Goal: Task Accomplishment & Management: Manage account settings

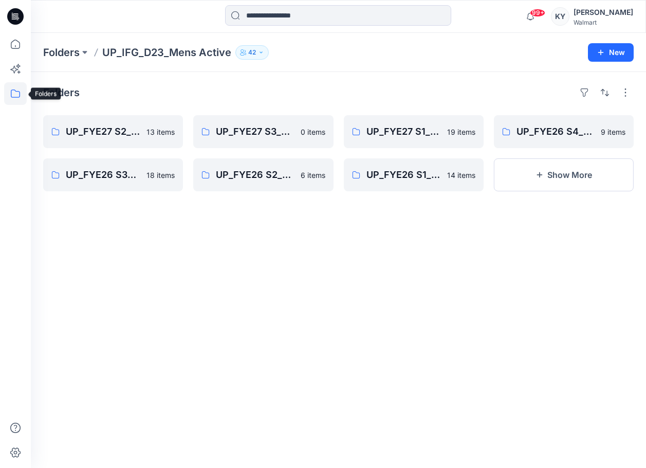
click at [15, 97] on icon at bounding box center [15, 93] width 23 height 23
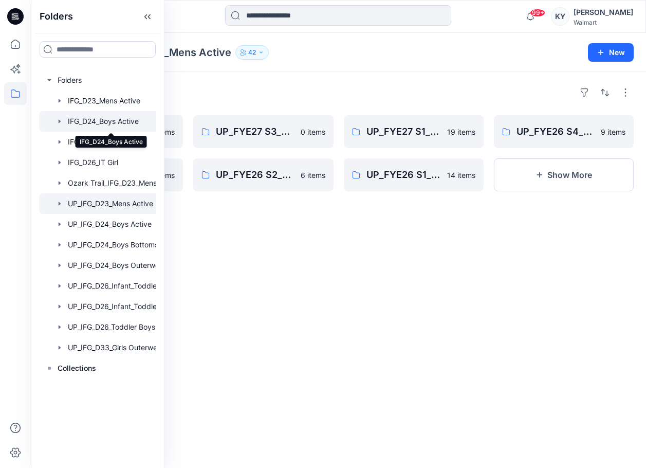
click at [124, 121] on div at bounding box center [111, 121] width 144 height 21
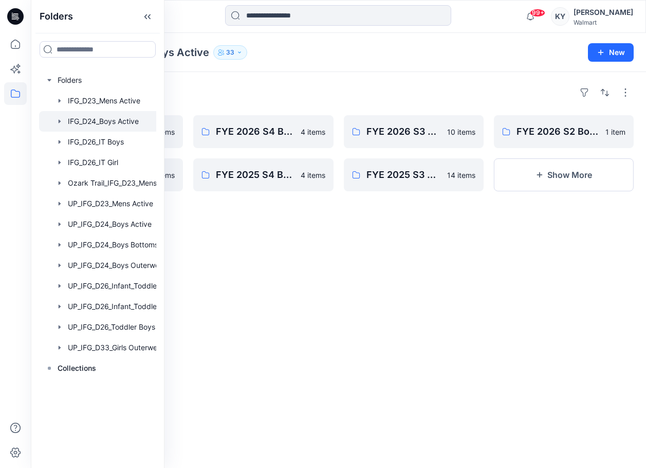
click at [268, 259] on div "Folders FYE 2027 S1 Boys Grade/Jump size review - ASTM grades 12 items FYE 2026…" at bounding box center [338, 270] width 615 height 396
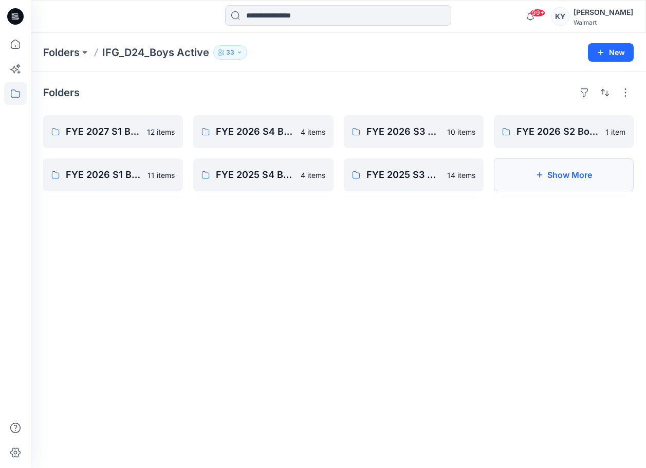
click at [569, 172] on button "Show More" at bounding box center [564, 174] width 140 height 33
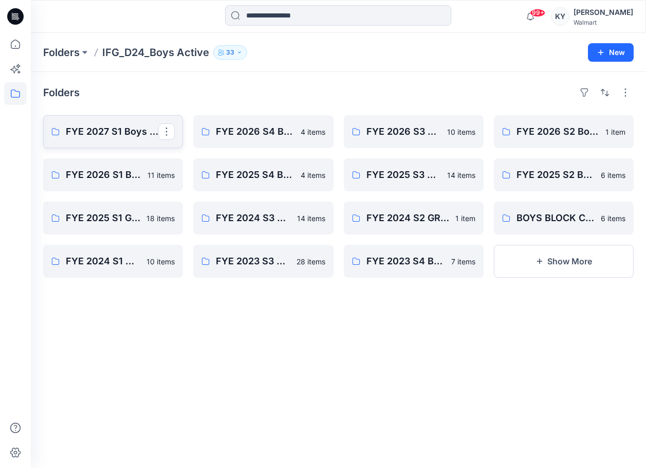
click at [118, 134] on p "FYE 2027 S1 Boys Grade/Jump size review - ASTM grades" at bounding box center [112, 131] width 93 height 14
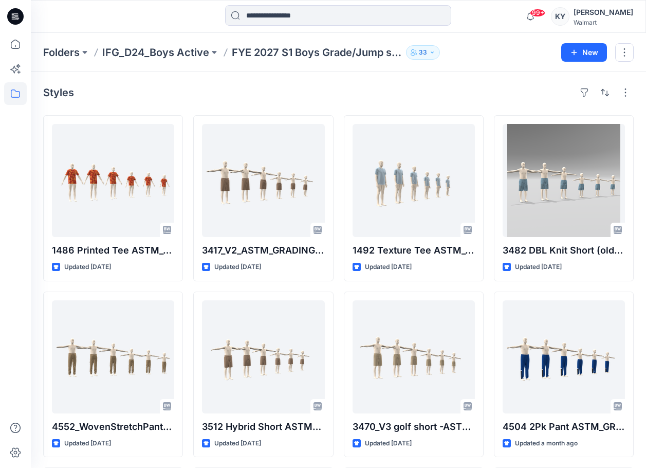
click at [192, 53] on p "IFG_D24_Boys Active" at bounding box center [155, 52] width 107 height 14
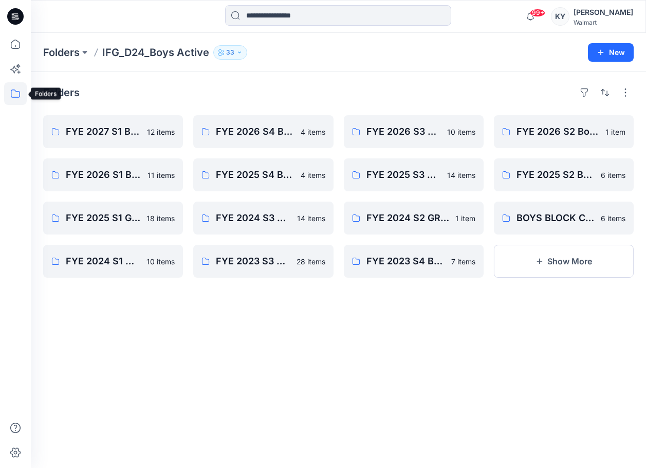
click at [15, 93] on icon at bounding box center [15, 93] width 23 height 23
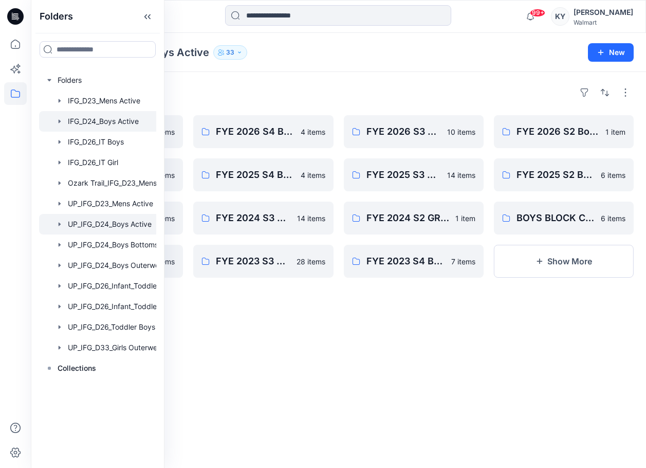
click at [132, 225] on div at bounding box center [111, 224] width 144 height 21
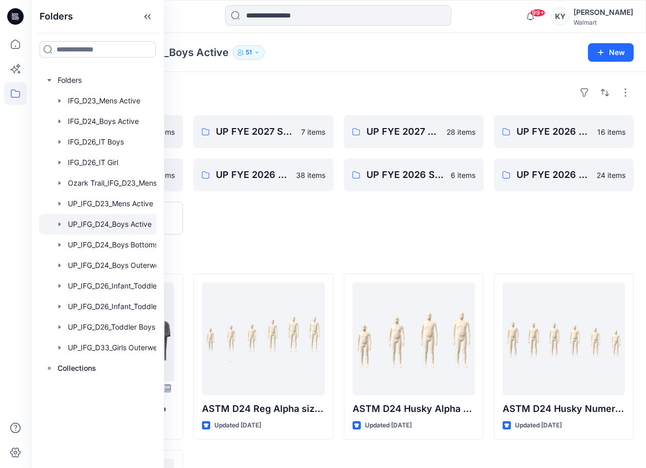
click at [249, 223] on div "UP FYE 2027 S2 Boys Active 7 items UP FYE 2026 S3 Boys Active 38 items" at bounding box center [263, 174] width 140 height 119
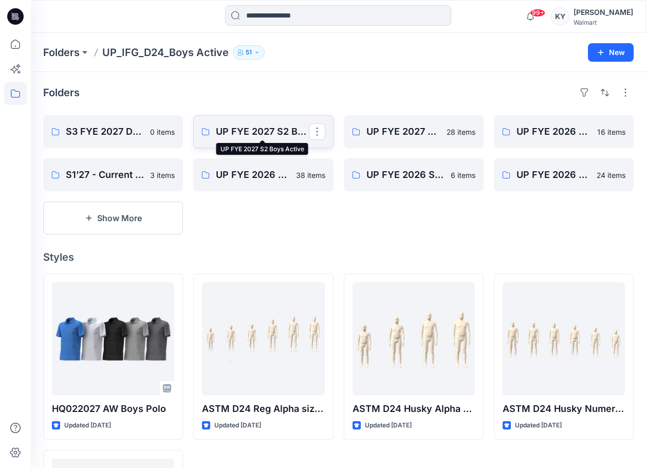
click at [271, 132] on p "UP FYE 2027 S2 Boys Active" at bounding box center [262, 131] width 93 height 14
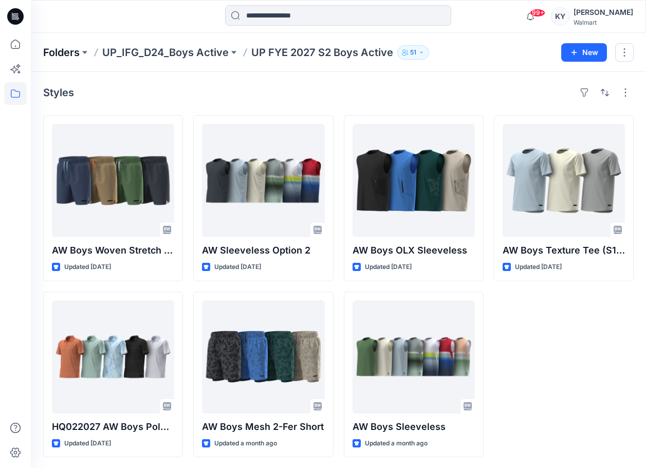
click at [61, 55] on p "Folders" at bounding box center [61, 52] width 36 height 14
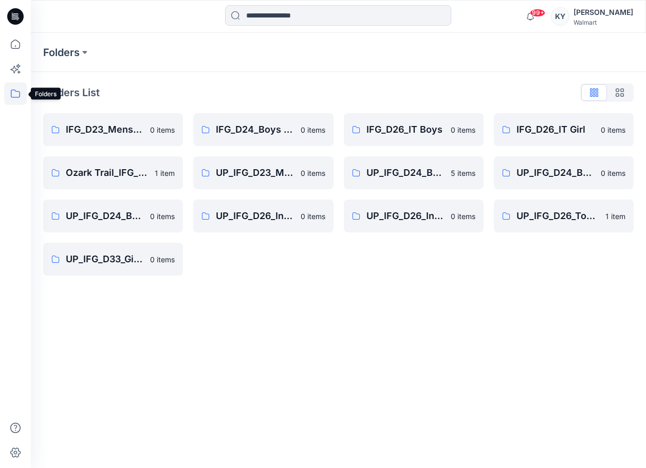
click at [17, 95] on icon at bounding box center [15, 93] width 23 height 23
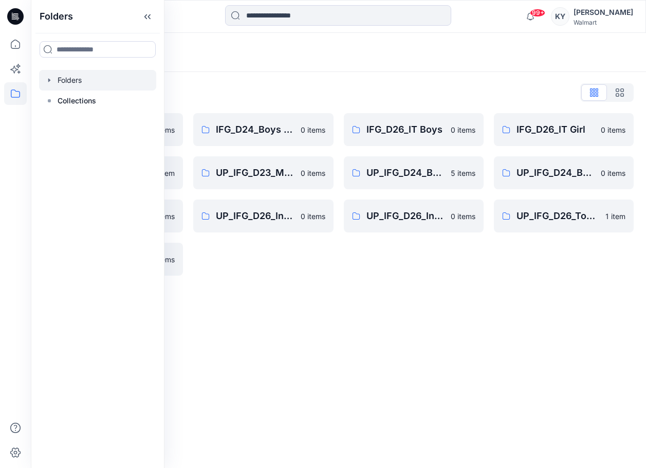
click at [75, 79] on div at bounding box center [97, 80] width 117 height 21
click at [74, 82] on div at bounding box center [97, 80] width 117 height 21
click at [50, 81] on icon "button" at bounding box center [49, 80] width 8 height 8
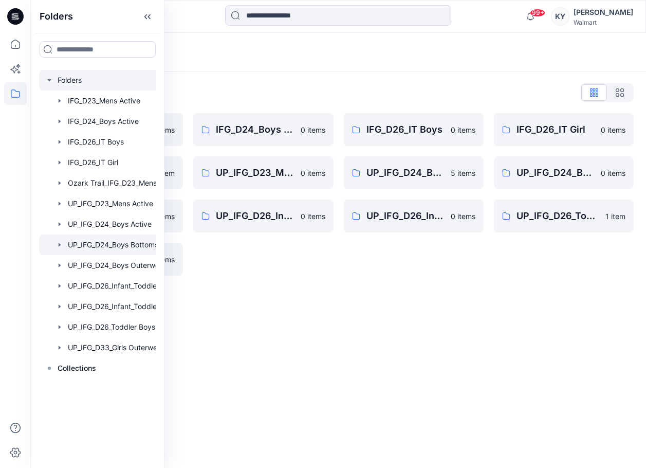
click at [129, 245] on div at bounding box center [111, 244] width 144 height 21
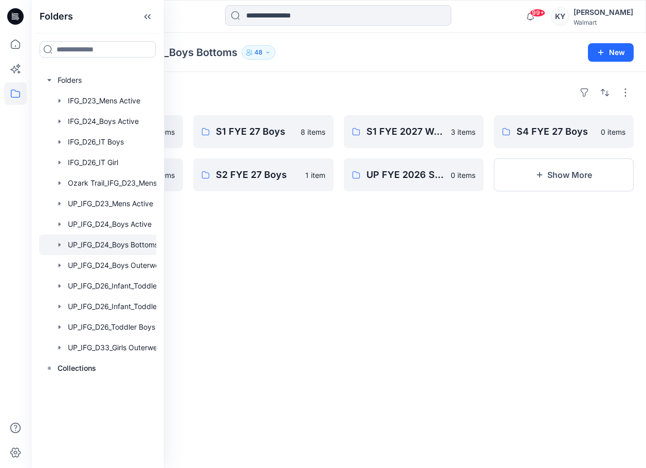
click at [247, 235] on div "Folders S3 FYE 2027 0 items S3 FYE 27 Boys 0 items S1 FYE 27 Boys 8 items S2 FY…" at bounding box center [338, 270] width 615 height 396
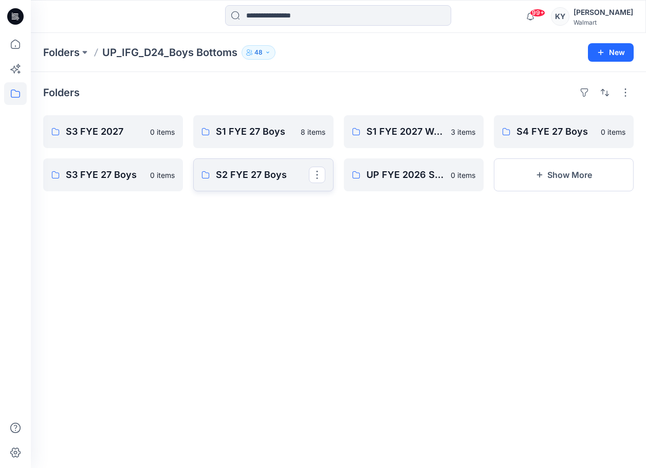
click at [250, 175] on p "S2 FYE 27 Boys" at bounding box center [262, 175] width 93 height 14
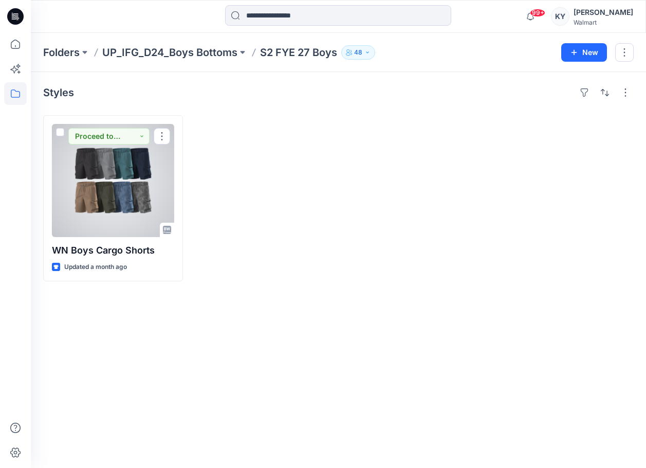
click at [146, 204] on div at bounding box center [113, 180] width 122 height 113
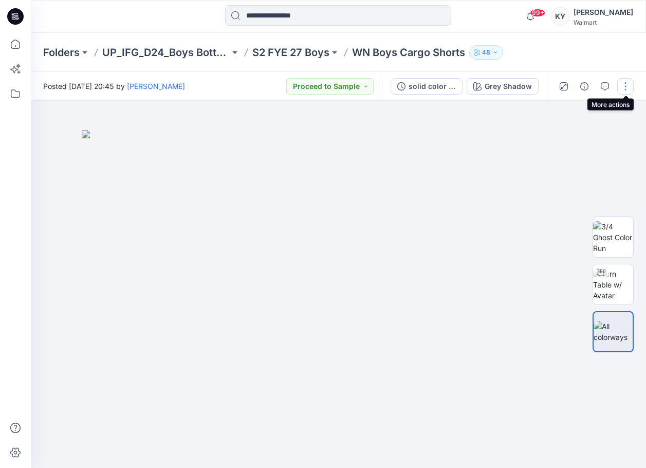
click at [624, 89] on button "button" at bounding box center [625, 86] width 16 height 16
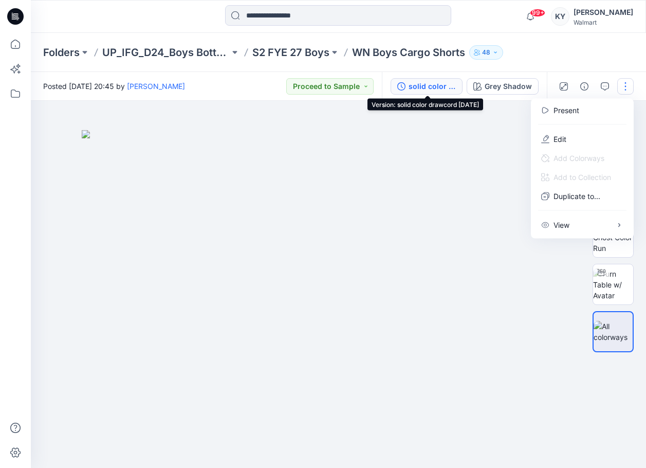
click at [436, 86] on div "solid color drawcord [DATE]" at bounding box center [432, 86] width 47 height 11
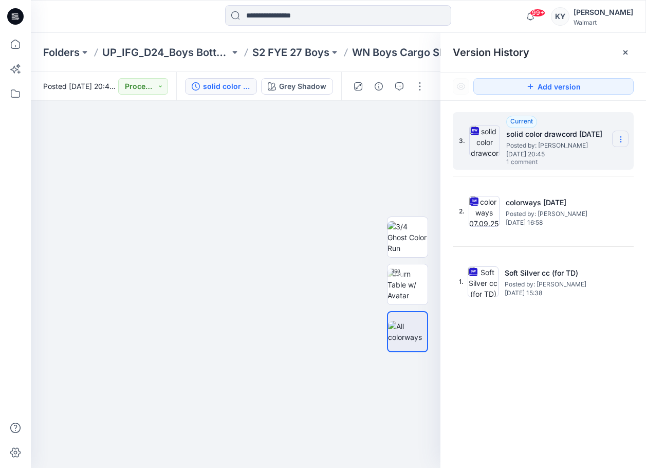
click at [621, 137] on icon at bounding box center [620, 137] width 1 height 1
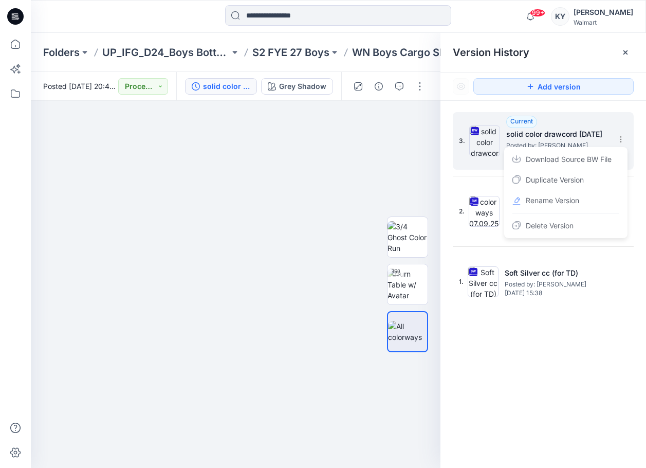
click at [553, 180] on span "Duplicate Version" at bounding box center [555, 180] width 58 height 12
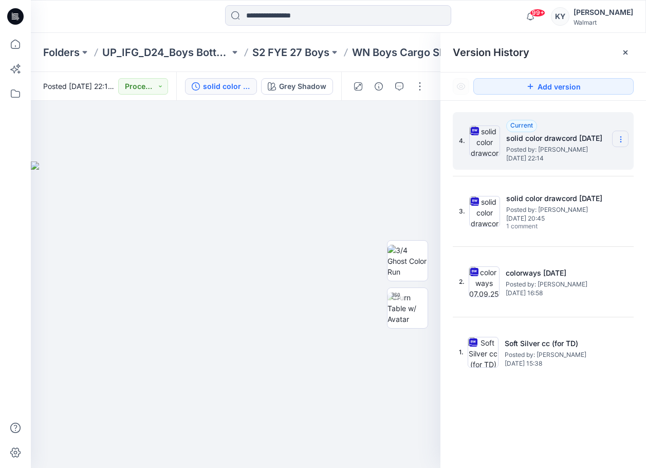
click at [619, 138] on icon at bounding box center [621, 139] width 8 height 8
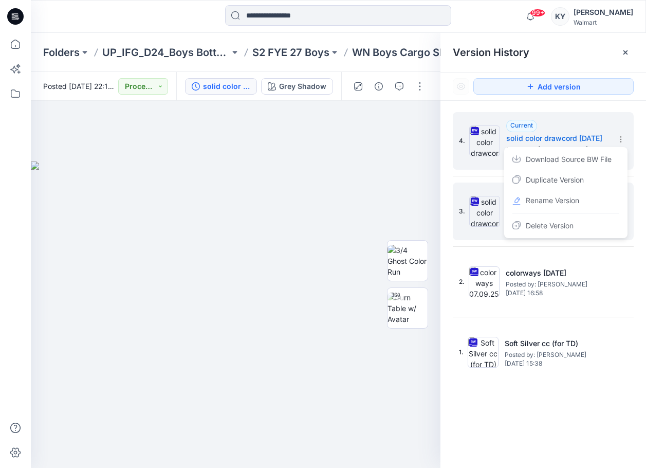
click at [555, 200] on span "Rename Version" at bounding box center [552, 200] width 53 height 12
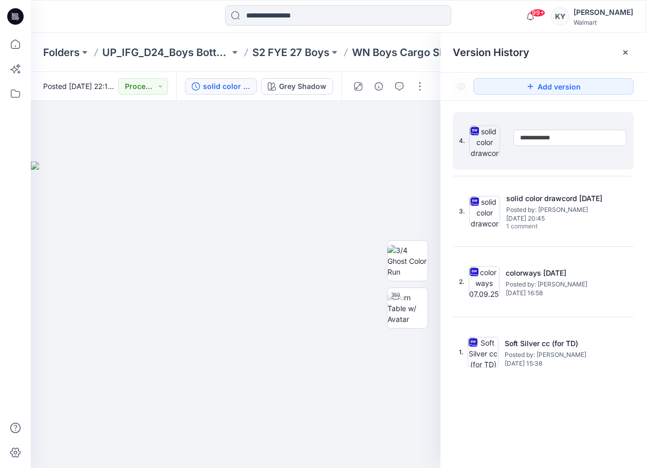
type input "**********"
click at [556, 160] on div "4." at bounding box center [536, 140] width 154 height 49
click at [625, 53] on icon at bounding box center [625, 52] width 8 height 8
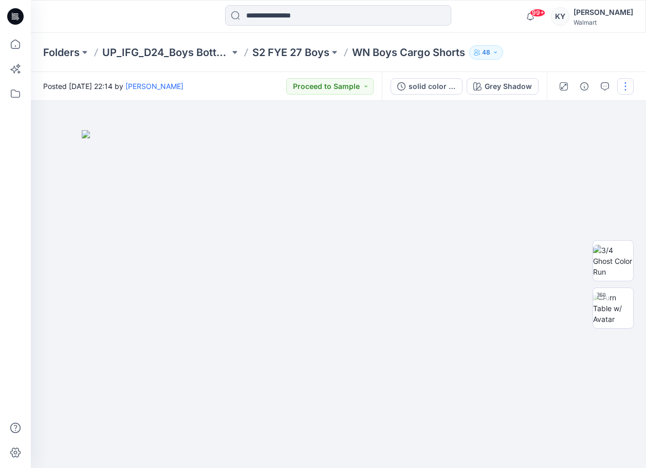
click at [627, 84] on button "button" at bounding box center [625, 86] width 16 height 16
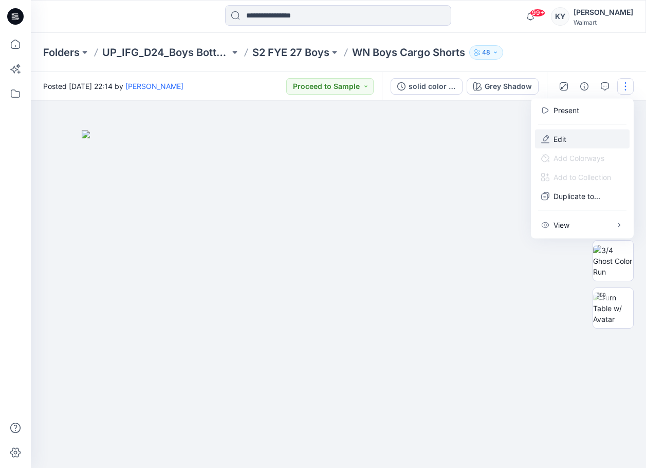
click at [574, 140] on button "Edit" at bounding box center [582, 139] width 95 height 19
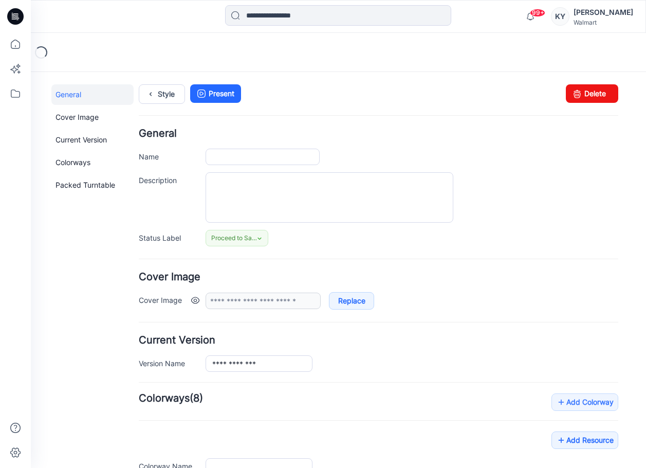
type input "**********"
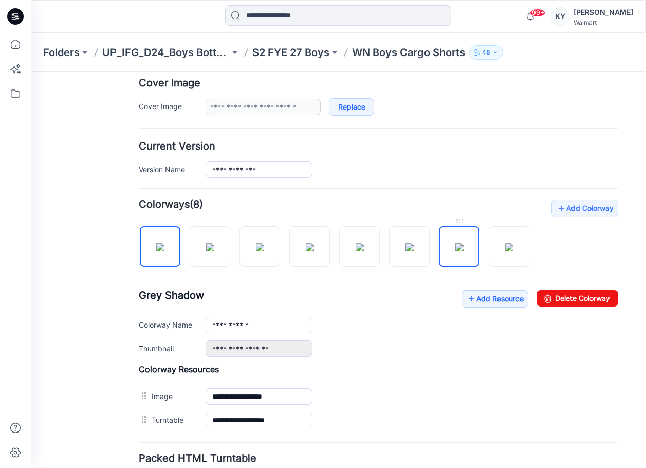
scroll to position [195, 0]
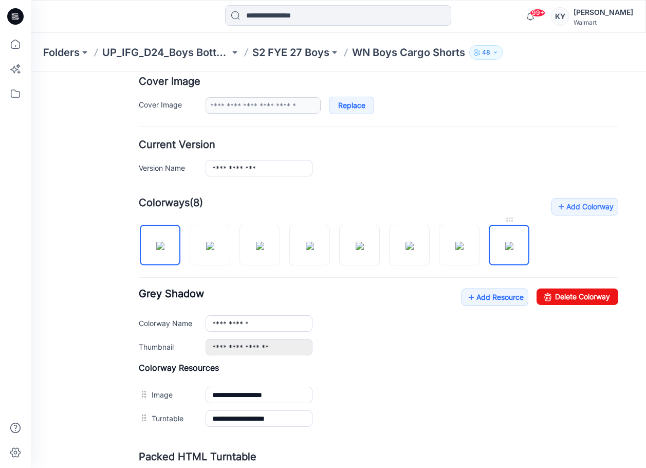
drag, startPoint x: 511, startPoint y: 243, endPoint x: 514, endPoint y: 238, distance: 5.6
click at [511, 243] on img at bounding box center [509, 246] width 8 height 8
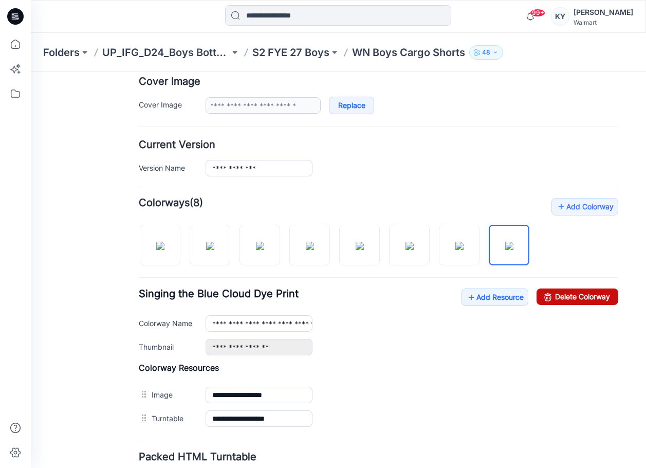
click at [569, 295] on link "Delete Colorway" at bounding box center [578, 296] width 82 height 16
click at [464, 249] on img at bounding box center [459, 246] width 8 height 8
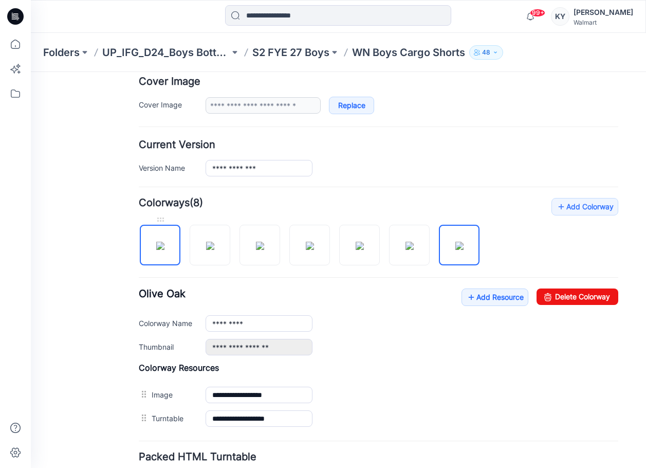
click at [164, 248] on img at bounding box center [160, 246] width 8 height 8
click at [457, 223] on div at bounding box center [459, 219] width 41 height 10
click at [586, 298] on link "Delete Colorway" at bounding box center [578, 296] width 82 height 16
click at [464, 248] on img at bounding box center [459, 246] width 8 height 8
click at [565, 295] on link "Delete Colorway" at bounding box center [578, 296] width 82 height 16
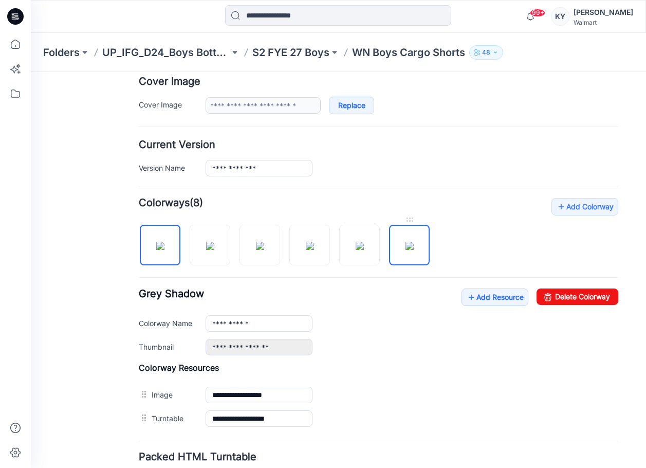
click at [414, 250] on img at bounding box center [409, 246] width 8 height 8
click at [571, 296] on link "Delete Colorway" at bounding box center [578, 296] width 82 height 16
click at [364, 250] on img at bounding box center [360, 246] width 8 height 8
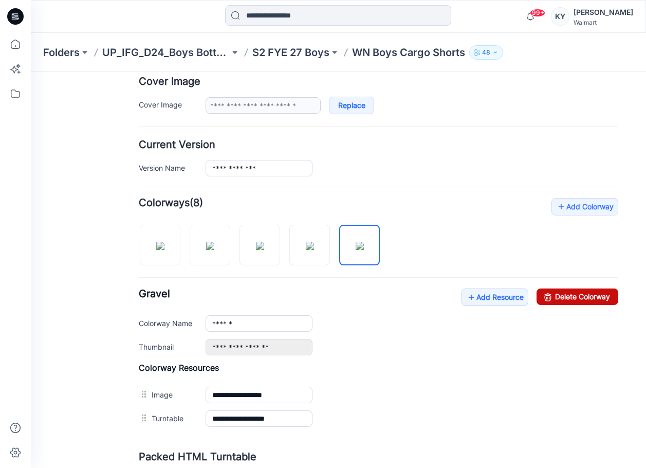
click at [583, 297] on link "Delete Colorway" at bounding box center [578, 296] width 82 height 16
type input "**********"
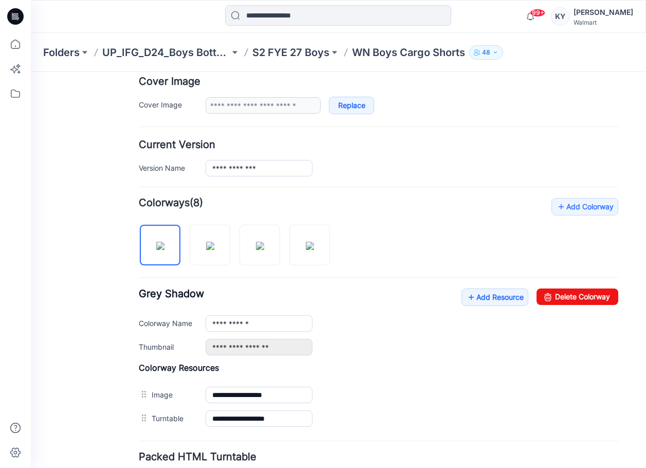
click at [378, 233] on div "**********" at bounding box center [378, 314] width 479 height 232
click at [375, 228] on div "**********" at bounding box center [378, 314] width 479 height 232
drag, startPoint x: 438, startPoint y: 236, endPoint x: 375, endPoint y: 78, distance: 170.6
click at [437, 235] on div "**********" at bounding box center [378, 314] width 479 height 232
click at [348, 166] on div "**********" at bounding box center [412, 168] width 413 height 16
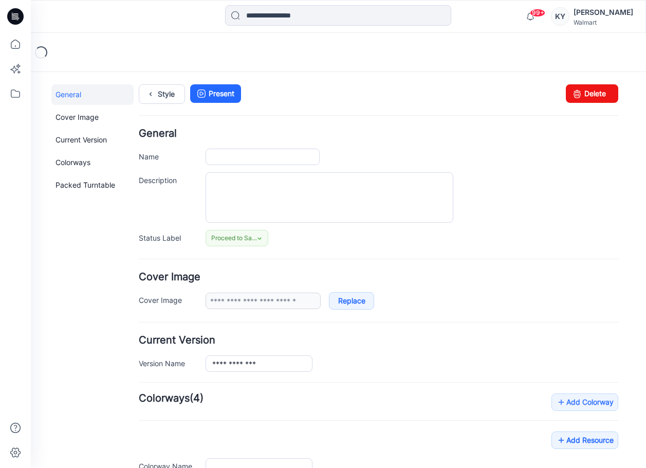
type input "**********"
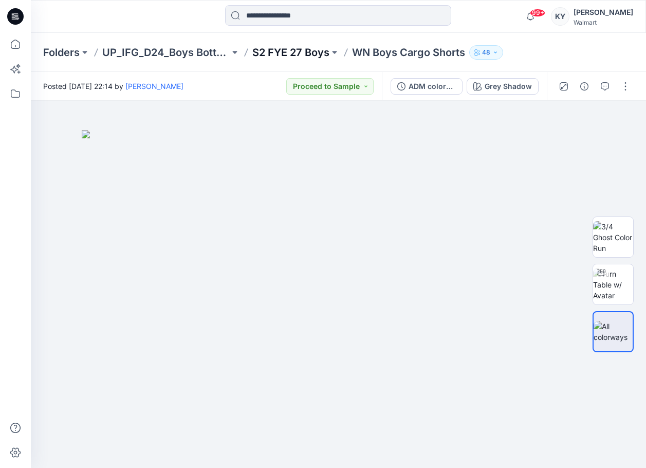
click at [293, 51] on p "S2 FYE 27 Boys" at bounding box center [290, 52] width 77 height 14
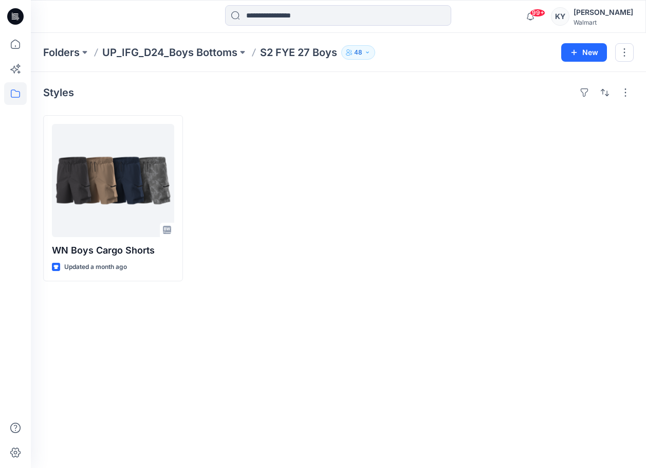
click at [266, 158] on div at bounding box center [263, 198] width 140 height 166
click at [261, 136] on div at bounding box center [263, 198] width 140 height 166
click at [144, 102] on div "Styles WN Boys Cargo Shorts Updated 2 minutes ago" at bounding box center [338, 270] width 615 height 396
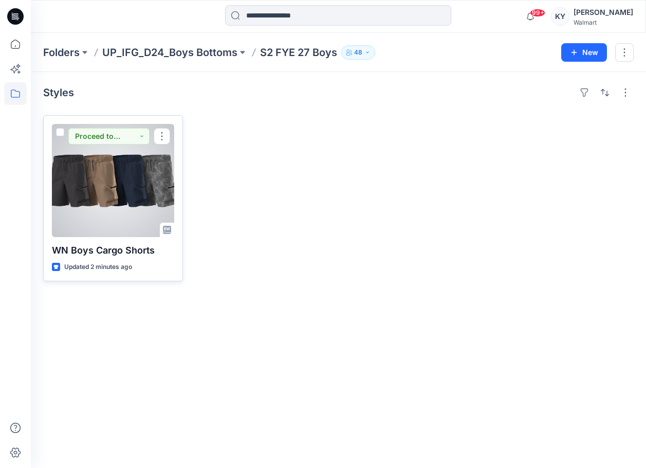
click at [131, 181] on div at bounding box center [113, 180] width 122 height 113
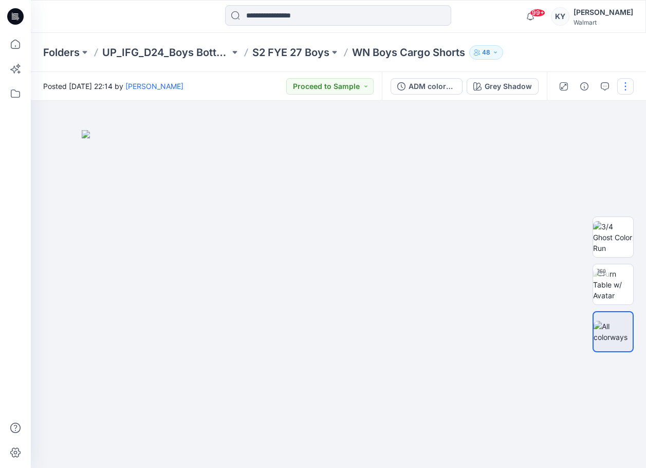
click at [625, 89] on button "button" at bounding box center [625, 86] width 16 height 16
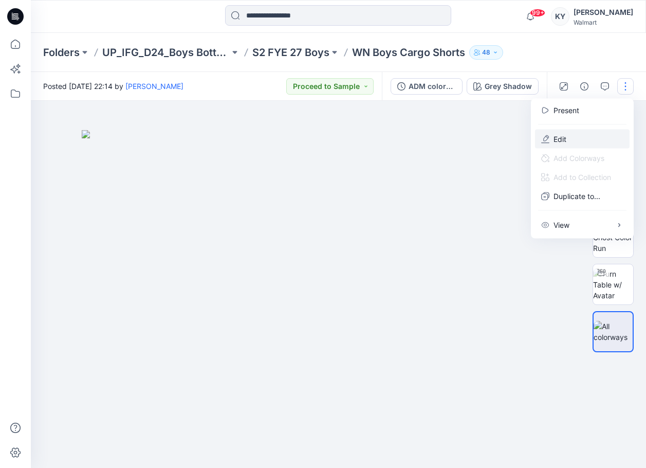
click at [565, 136] on p "Edit" at bounding box center [559, 139] width 13 height 11
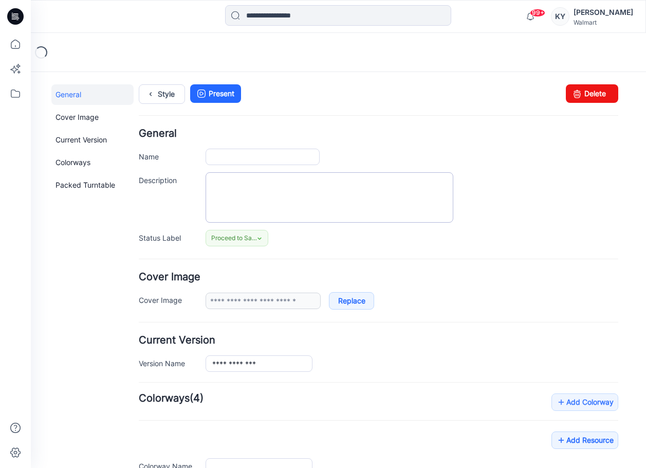
type input "**********"
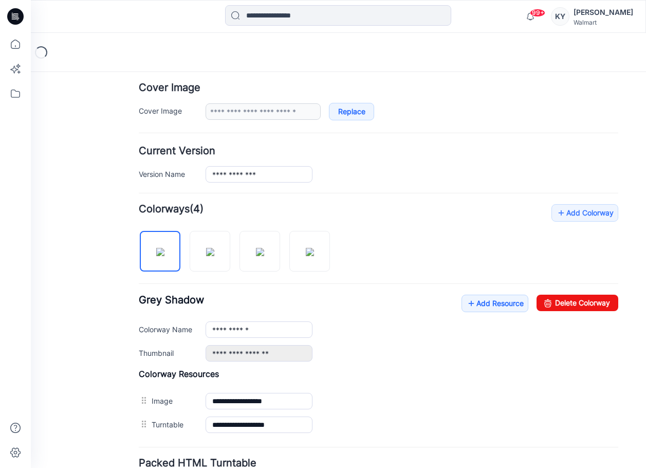
scroll to position [276, 0]
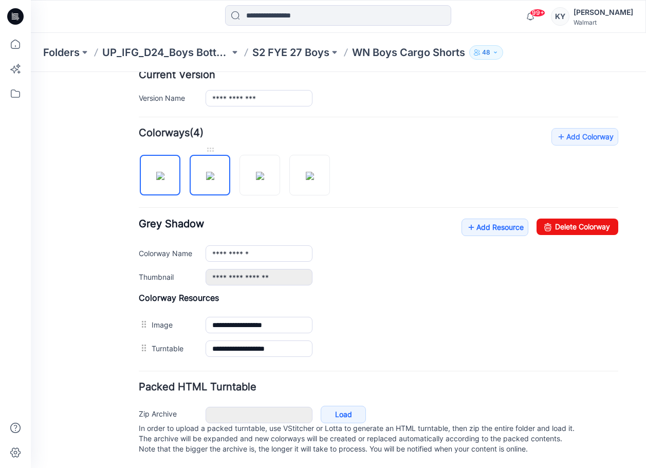
click at [213, 172] on img at bounding box center [210, 176] width 8 height 8
type input "**********"
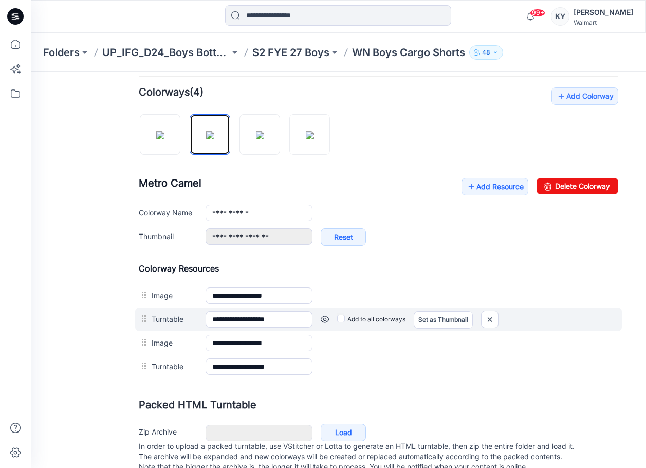
scroll to position [307, 0]
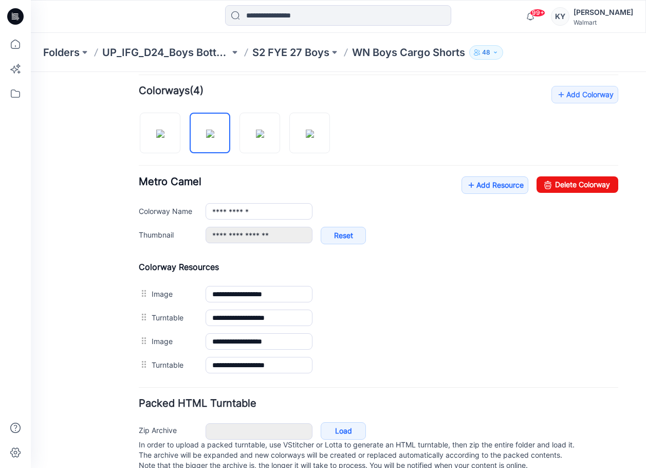
click at [426, 112] on div "**********" at bounding box center [378, 231] width 479 height 291
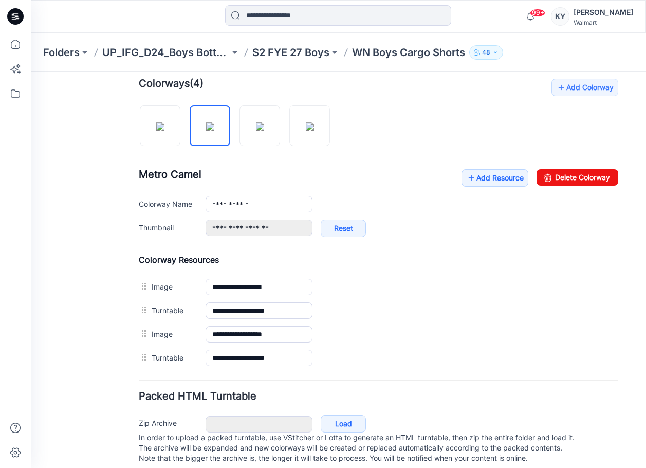
scroll to position [318, 0]
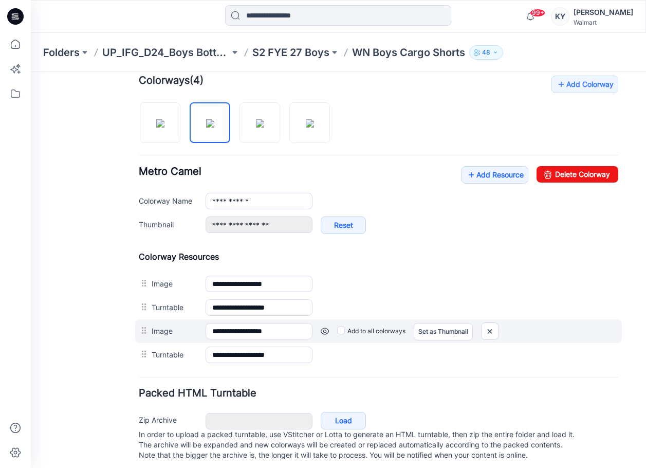
click at [31, 72] on link at bounding box center [31, 72] width 0 height 0
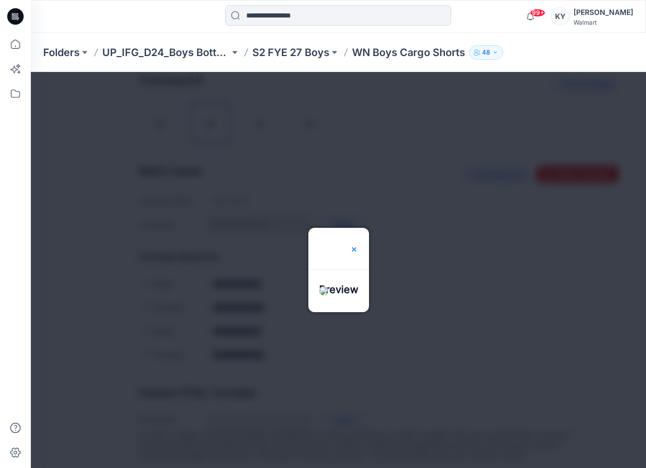
click at [358, 245] on img at bounding box center [354, 249] width 8 height 8
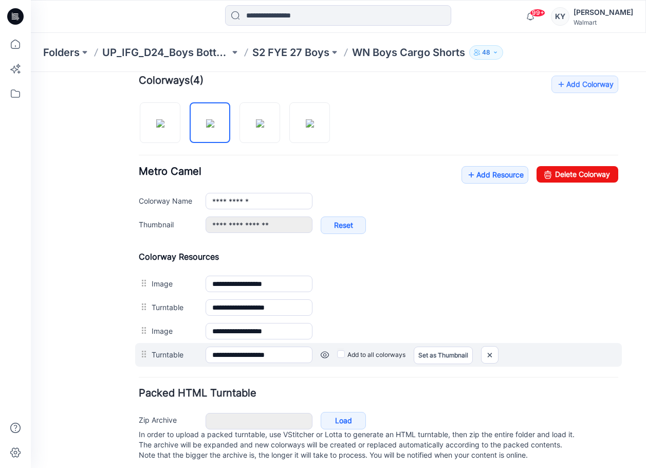
click at [31, 72] on link at bounding box center [31, 72] width 0 height 0
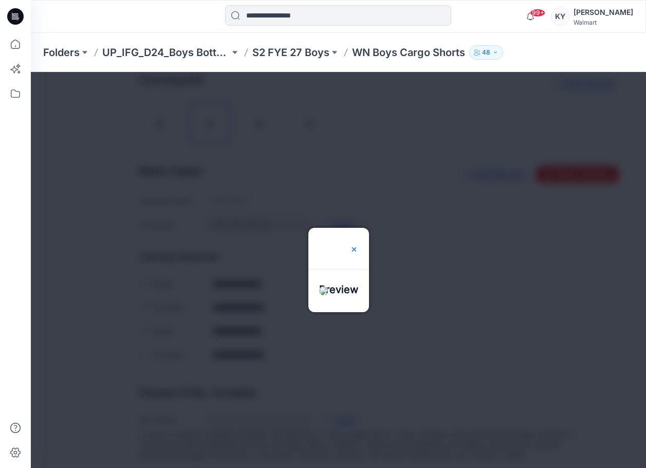
click at [354, 249] on img at bounding box center [354, 249] width 8 height 8
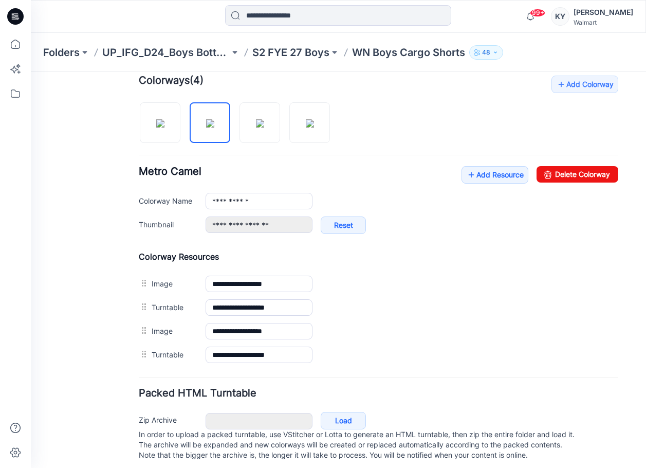
click at [418, 121] on div "**********" at bounding box center [378, 221] width 479 height 291
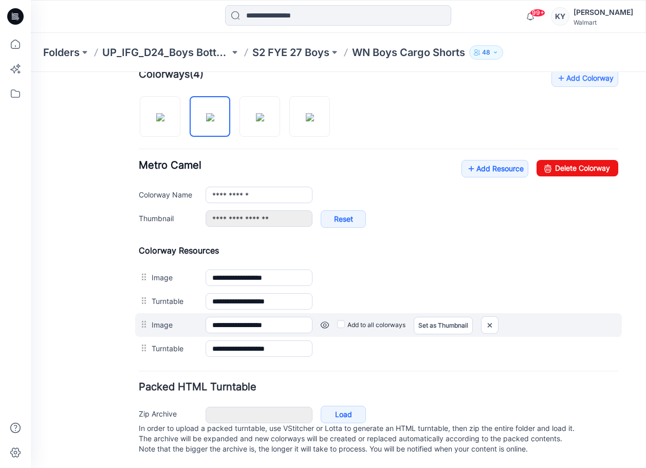
click at [31, 72] on link at bounding box center [31, 72] width 0 height 0
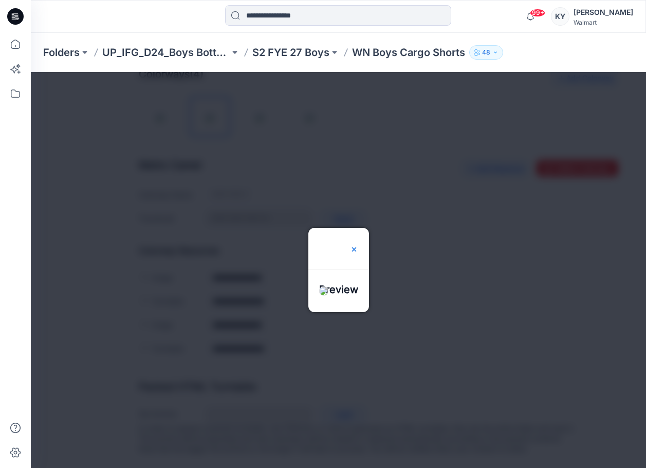
click at [358, 245] on img at bounding box center [354, 249] width 8 height 8
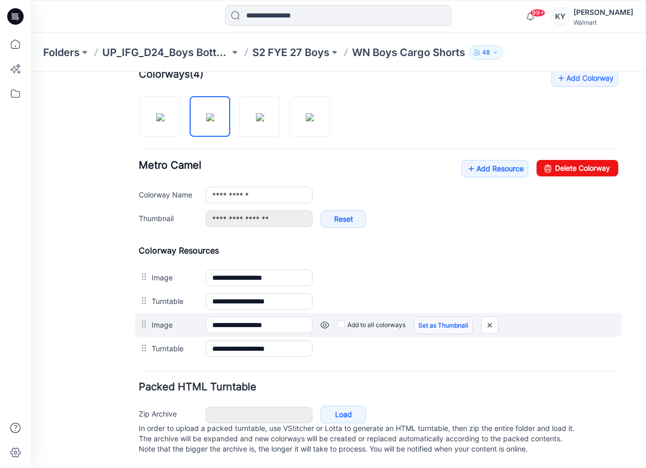
click at [31, 72] on link "Set as Thumbnail" at bounding box center [31, 72] width 0 height 0
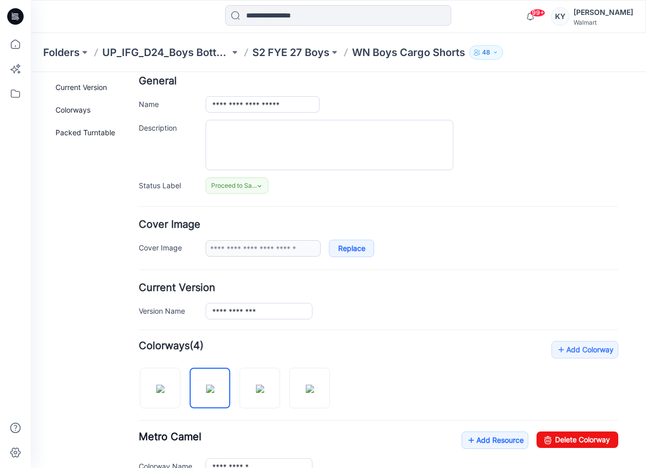
scroll to position [0, 0]
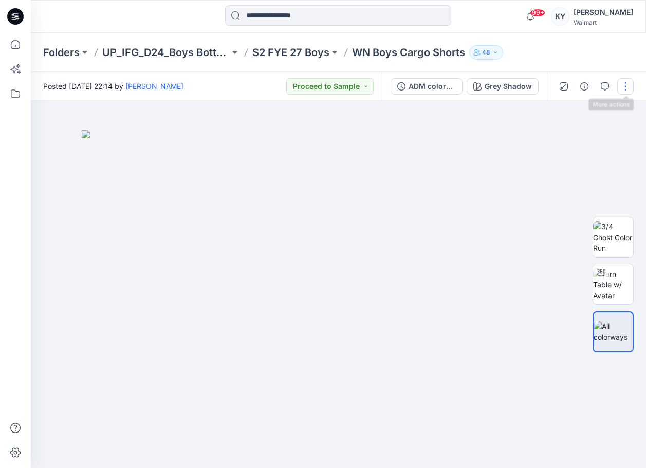
click at [623, 86] on button "button" at bounding box center [625, 86] width 16 height 16
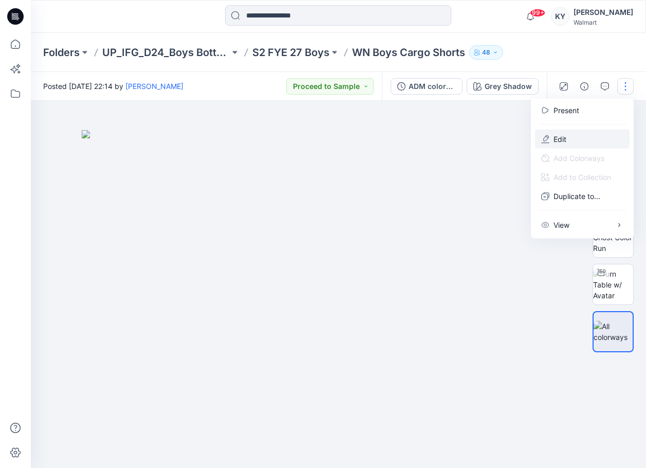
click at [572, 139] on button "Edit" at bounding box center [582, 139] width 95 height 19
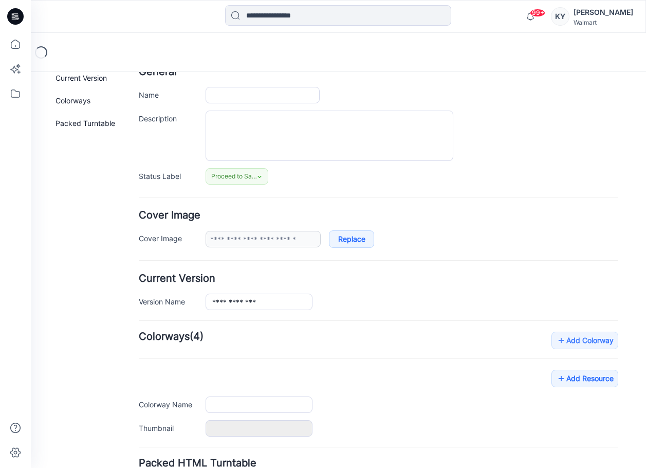
type input "**********"
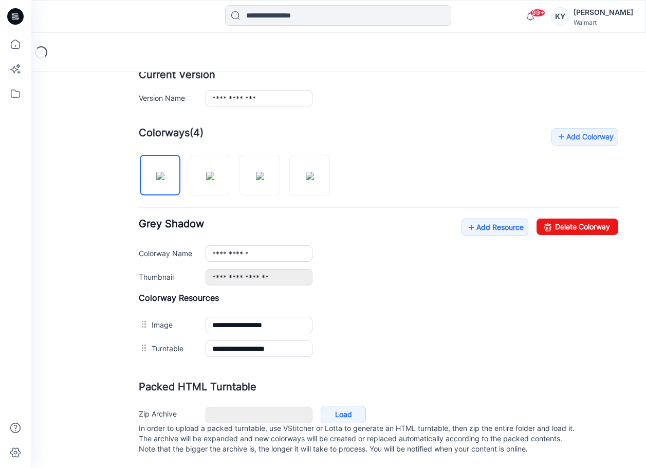
scroll to position [276, 0]
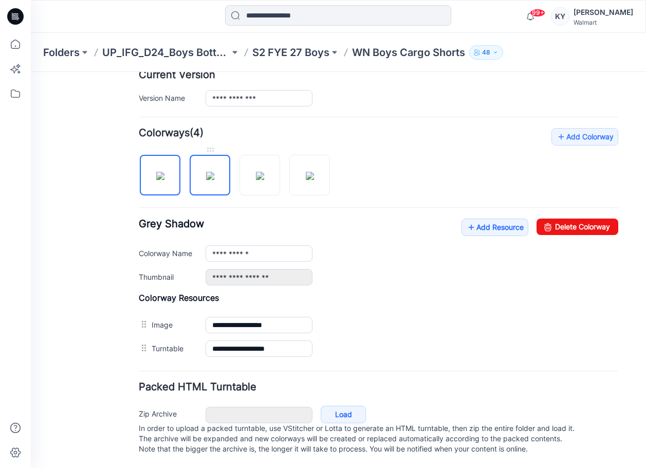
click at [214, 179] on img at bounding box center [210, 176] width 8 height 8
type input "**********"
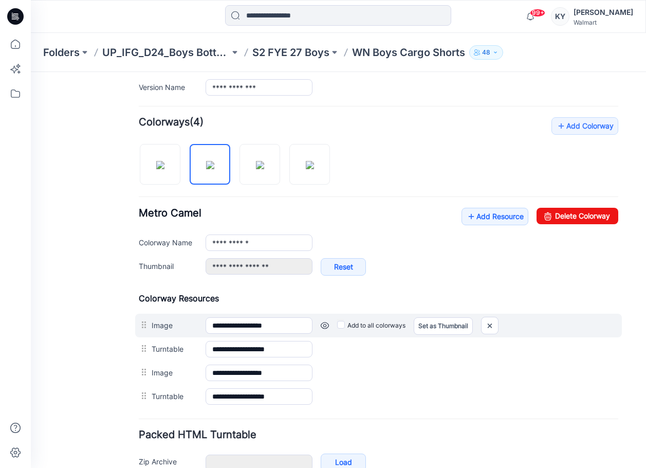
click at [325, 324] on link at bounding box center [325, 325] width 8 height 8
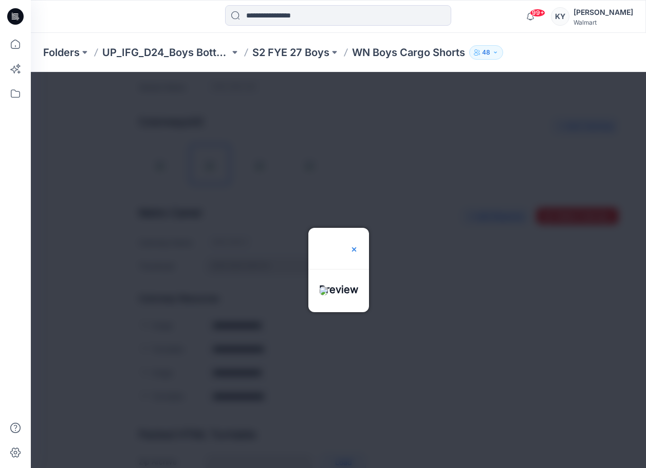
click at [358, 245] on img at bounding box center [354, 249] width 8 height 8
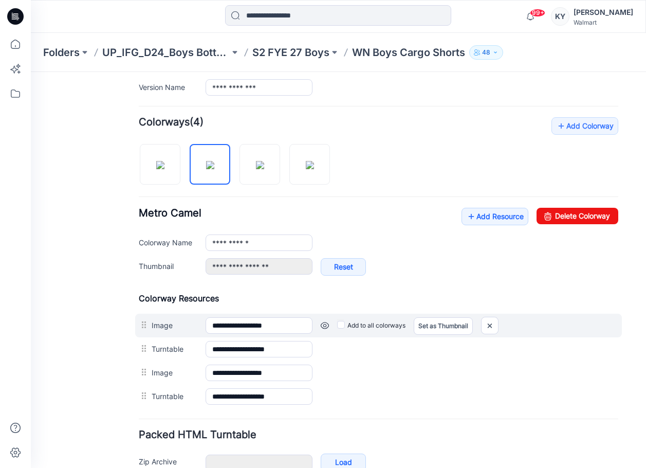
click at [326, 328] on link at bounding box center [325, 325] width 8 height 8
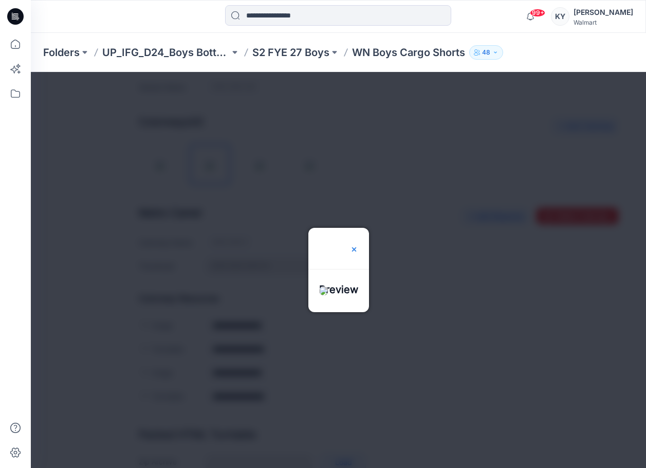
click at [358, 245] on img at bounding box center [354, 249] width 8 height 8
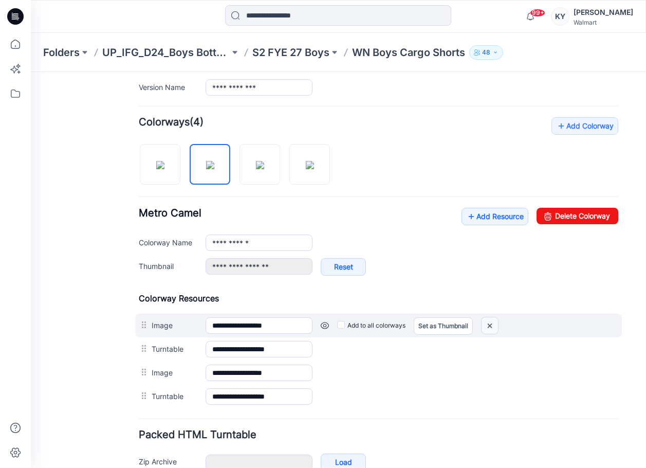
click at [492, 326] on img at bounding box center [490, 325] width 16 height 17
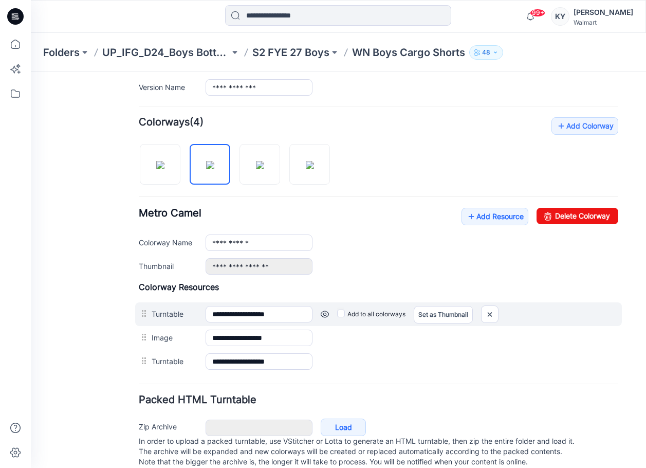
click at [31, 72] on link at bounding box center [31, 72] width 0 height 0
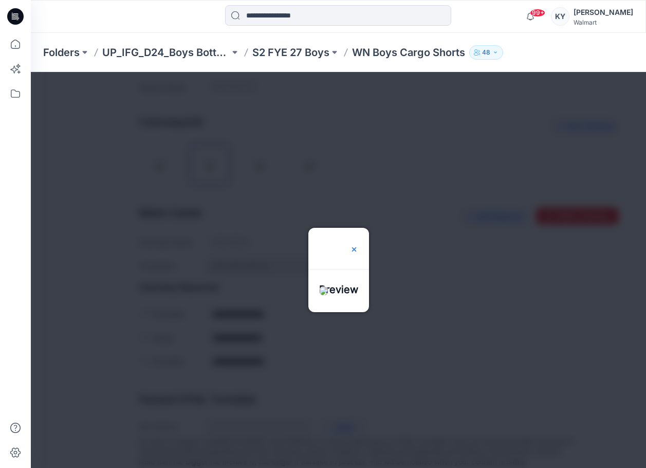
click at [358, 245] on img at bounding box center [354, 249] width 8 height 8
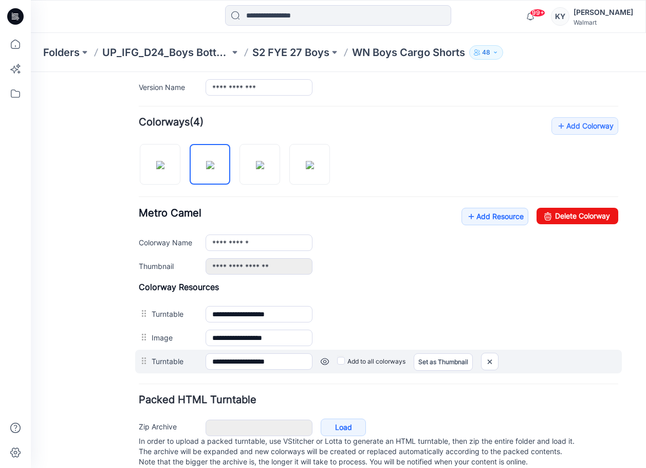
click at [31, 72] on link at bounding box center [31, 72] width 0 height 0
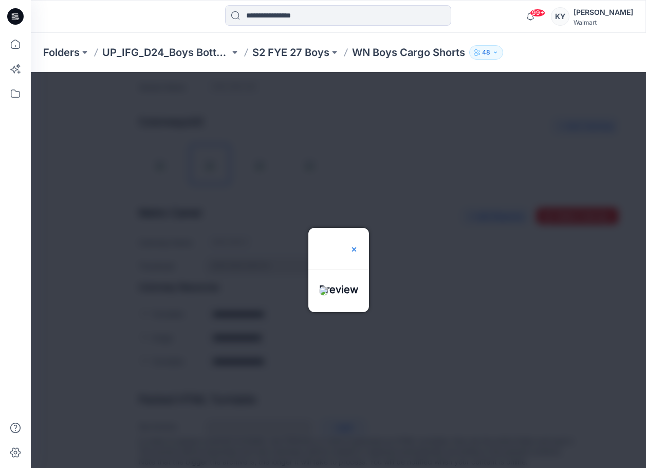
click at [358, 245] on img at bounding box center [354, 249] width 8 height 8
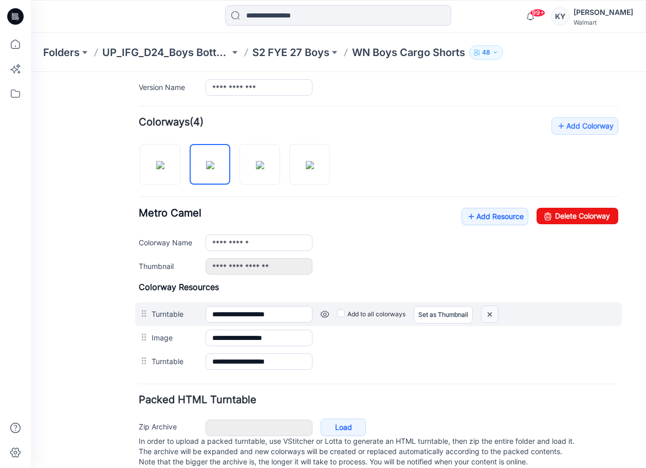
click at [31, 72] on img at bounding box center [31, 72] width 0 height 0
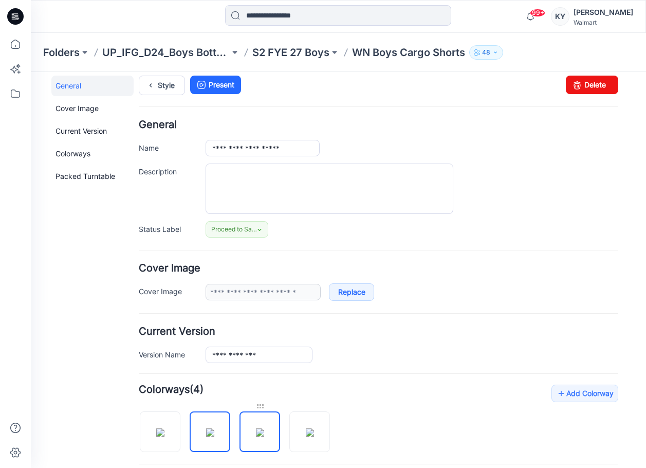
scroll to position [0, 0]
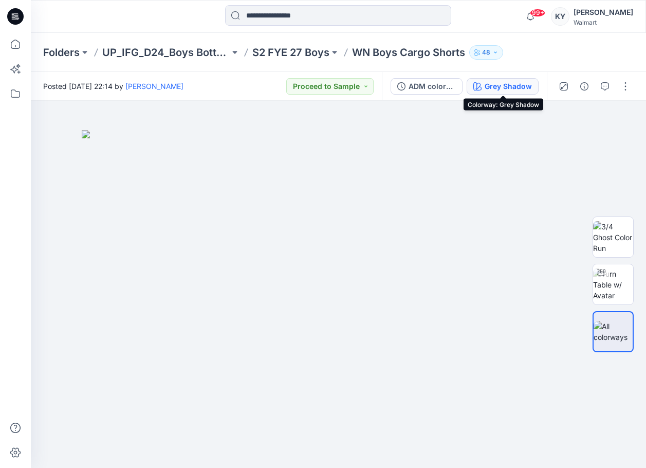
click at [495, 91] on div "Grey Shadow" at bounding box center [508, 86] width 47 height 11
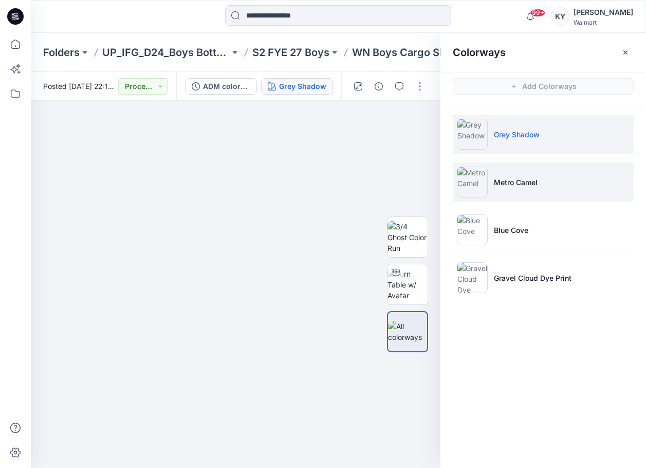
click at [499, 190] on li "Metro Camel" at bounding box center [543, 181] width 181 height 39
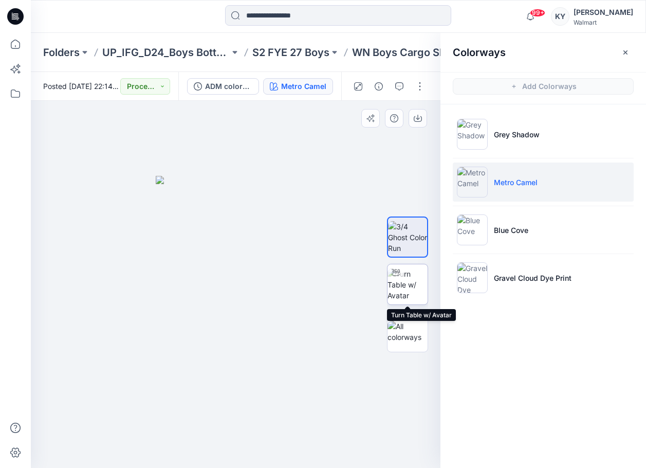
click at [418, 289] on img at bounding box center [407, 284] width 40 height 32
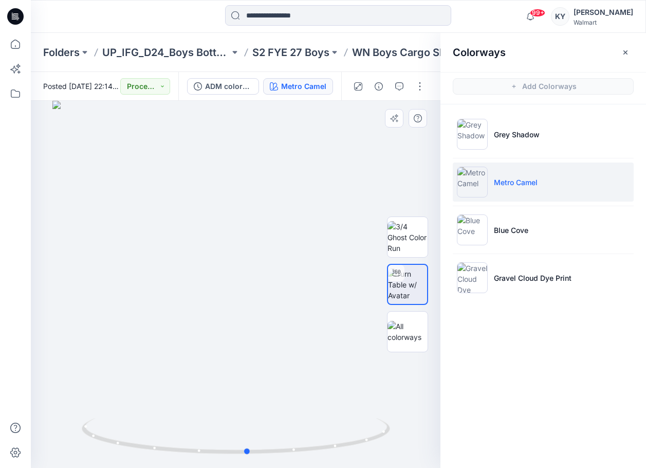
drag, startPoint x: 302, startPoint y: 337, endPoint x: 313, endPoint y: 341, distance: 12.5
click at [313, 341] on div at bounding box center [236, 284] width 410 height 367
click at [287, 50] on p "S2 FYE 27 Boys" at bounding box center [290, 52] width 77 height 14
